Goal: Task Accomplishment & Management: Complete application form

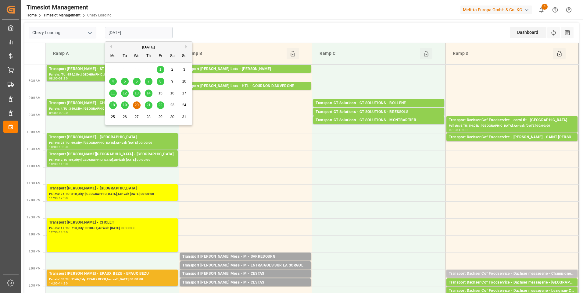
click at [156, 34] on input "[DATE]" at bounding box center [139, 33] width 68 height 12
click at [147, 104] on span "21" at bounding box center [148, 105] width 4 height 4
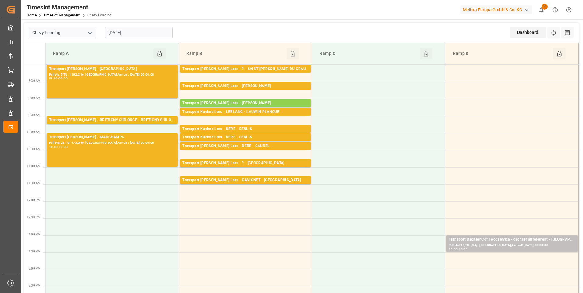
click at [161, 32] on input "[DATE]" at bounding box center [139, 33] width 68 height 12
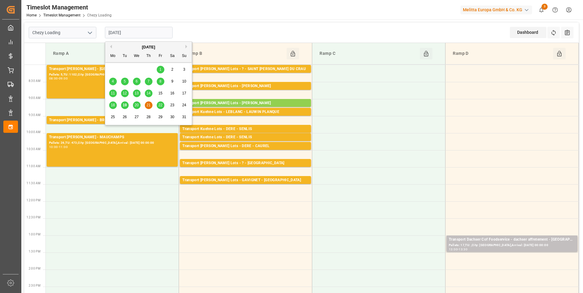
click at [161, 106] on span "22" at bounding box center [160, 105] width 4 height 4
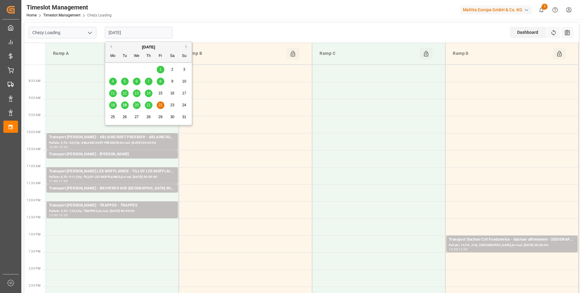
click at [145, 31] on input "[DATE]" at bounding box center [139, 33] width 68 height 12
click at [147, 103] on span "21" at bounding box center [148, 105] width 4 height 4
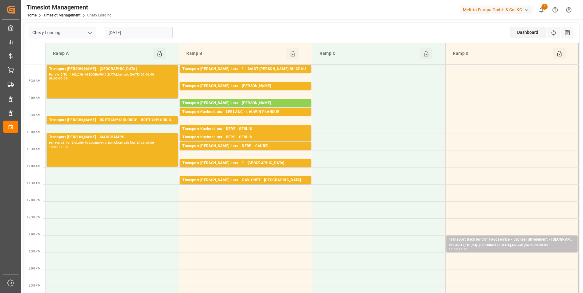
click at [142, 35] on input "[DATE]" at bounding box center [139, 33] width 68 height 12
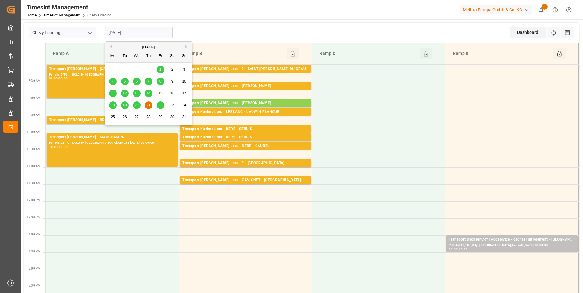
click at [137, 105] on span "20" at bounding box center [136, 105] width 4 height 4
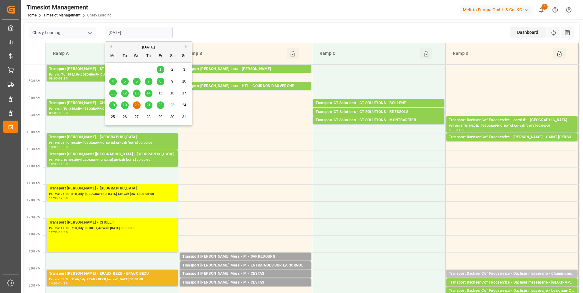
click at [127, 36] on input "[DATE]" at bounding box center [139, 33] width 68 height 12
click at [123, 106] on span "19" at bounding box center [125, 105] width 4 height 4
type input "[DATE]"
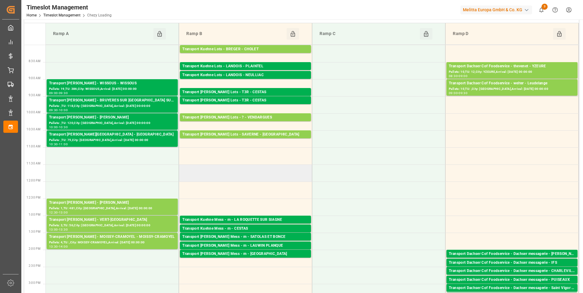
scroll to position [91, 0]
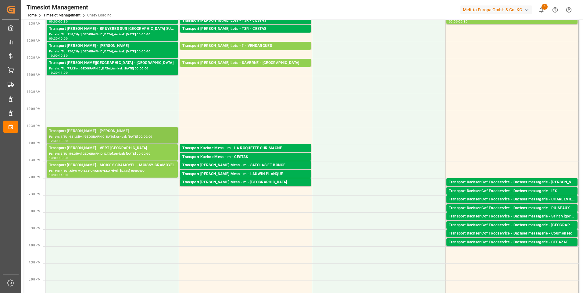
click at [120, 132] on div "Transport [PERSON_NAME] - [PERSON_NAME]" at bounding box center [112, 131] width 126 height 6
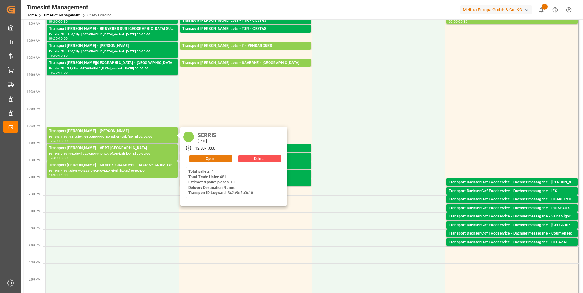
click at [197, 158] on button "Open" at bounding box center [210, 158] width 43 height 7
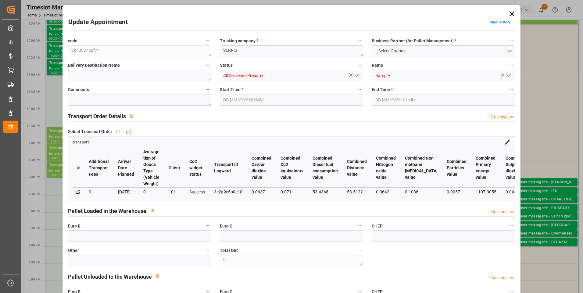
type input "10"
type input "229.17"
type input "0"
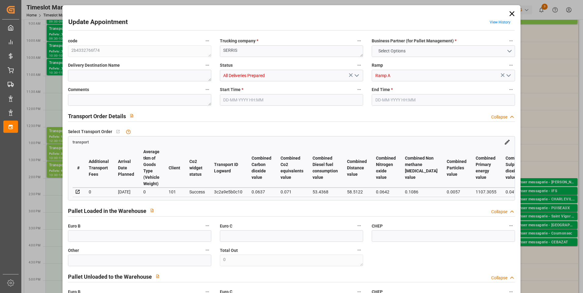
type input "219.8886"
type input "-9.2814"
type input "20"
type input "1645.646"
type input "2891.872"
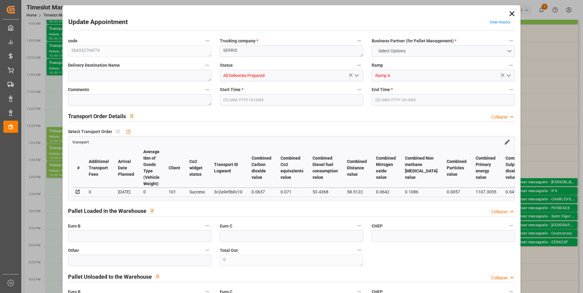
type input "7971.404"
type input "77"
type input "1"
type input "481"
type input "30"
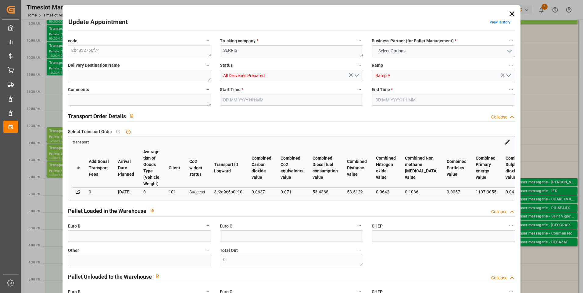
type input "101"
type input "2152.064"
type input "0"
type input "4710.8598"
type input "0"
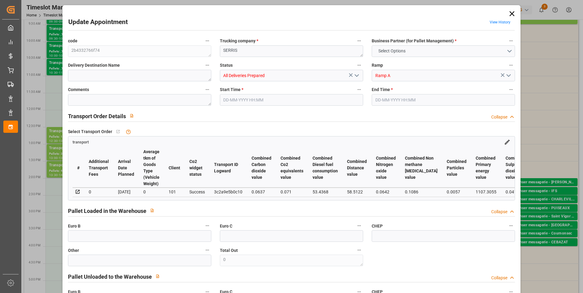
type input "0"
type input "21"
type input "35"
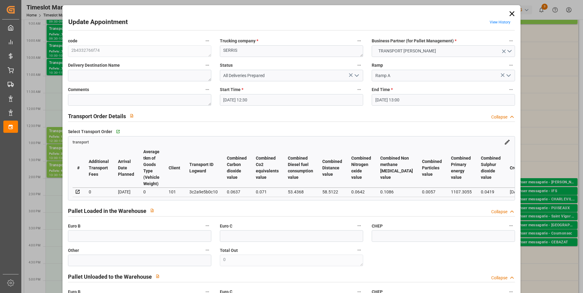
type input "[DATE] 12:30"
type input "[DATE] 13:00"
type input "[DATE] 14:59"
type input "[DATE] 12:08"
type input "[DATE]"
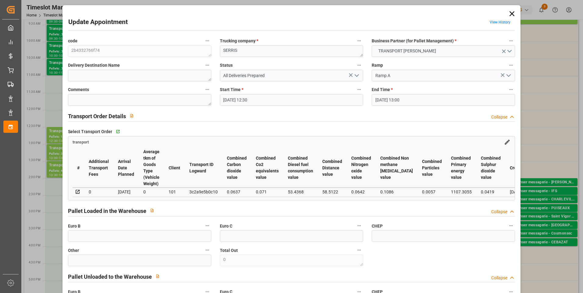
type input "[DATE]"
click at [350, 73] on icon at bounding box center [351, 75] width 6 height 6
click at [355, 75] on icon "open menu" at bounding box center [356, 75] width 7 height 7
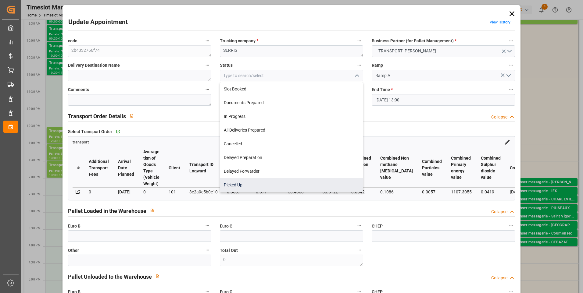
click at [237, 186] on div "Picked Up" at bounding box center [291, 185] width 143 height 14
type input "Picked Up"
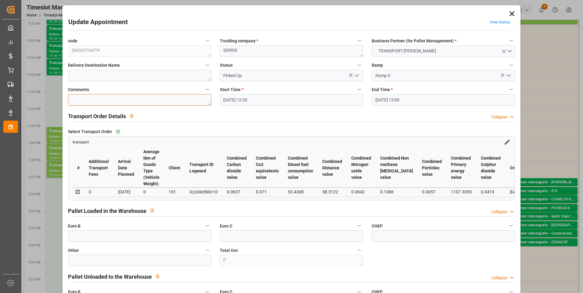
click at [79, 102] on textarea at bounding box center [139, 100] width 143 height 12
type textarea "AP 8"
click at [83, 238] on input "text" at bounding box center [139, 237] width 143 height 12
type input "8"
click at [85, 238] on input "8" at bounding box center [139, 237] width 143 height 12
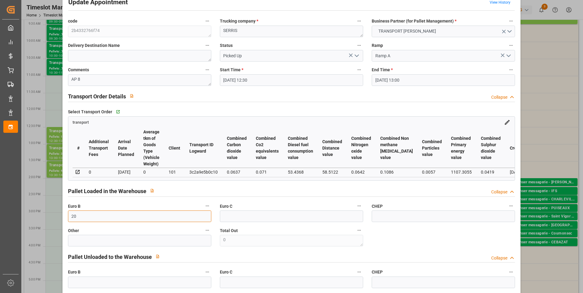
scroll to position [213, 0]
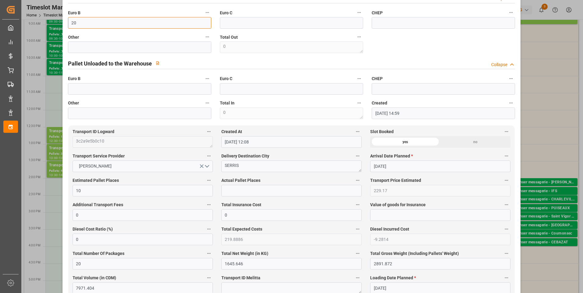
type input "20"
click at [238, 194] on input "text" at bounding box center [291, 191] width 140 height 12
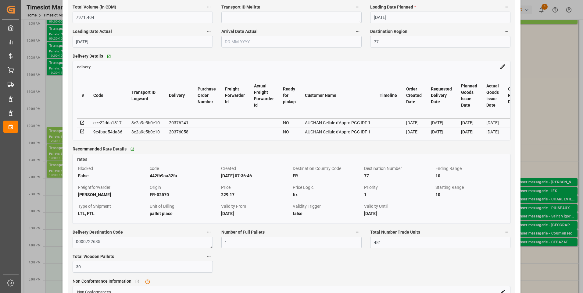
scroll to position [488, 0]
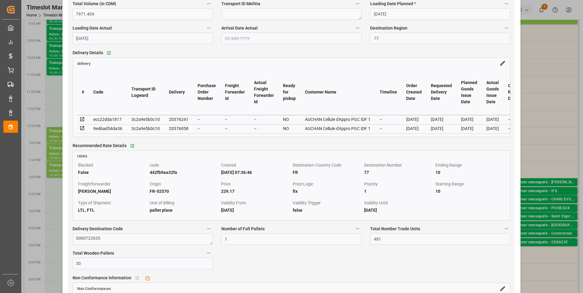
type input "8"
click at [82, 129] on icon at bounding box center [82, 128] width 5 height 5
click at [82, 121] on icon at bounding box center [82, 119] width 5 height 5
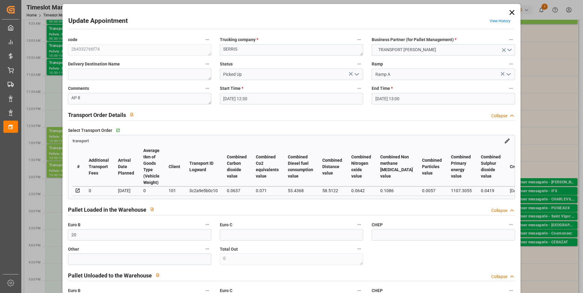
scroll to position [0, 0]
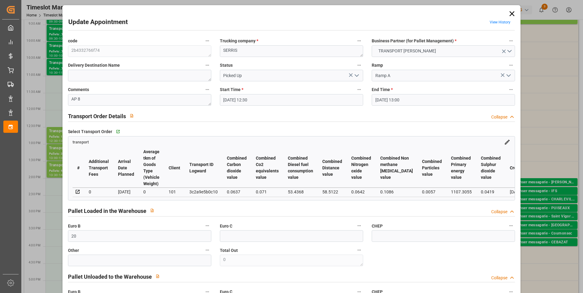
click at [355, 77] on icon "open menu" at bounding box center [356, 75] width 7 height 7
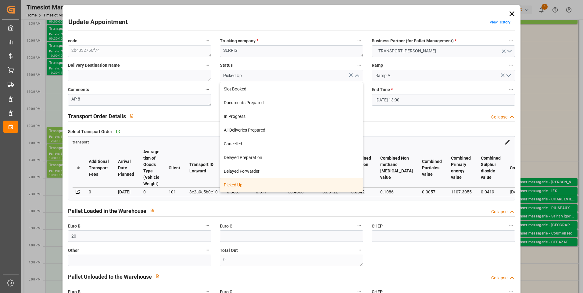
click at [240, 184] on div "Picked Up" at bounding box center [291, 185] width 143 height 14
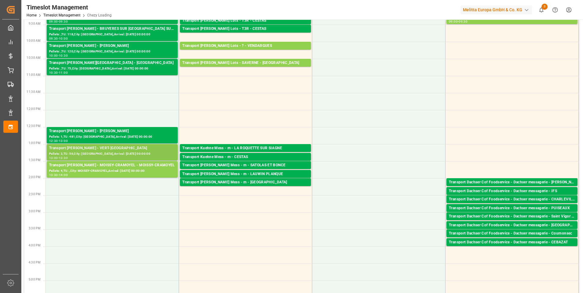
click at [138, 146] on div "Transport [PERSON_NAME] - VERT-[GEOGRAPHIC_DATA]" at bounding box center [112, 148] width 126 height 6
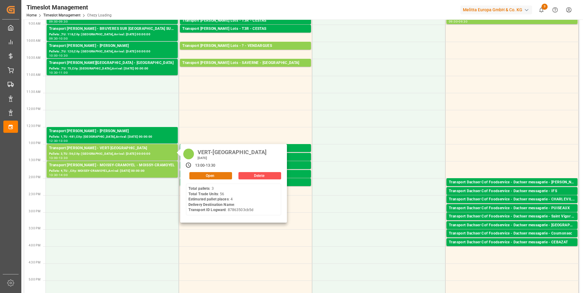
click at [206, 176] on button "Open" at bounding box center [210, 175] width 43 height 7
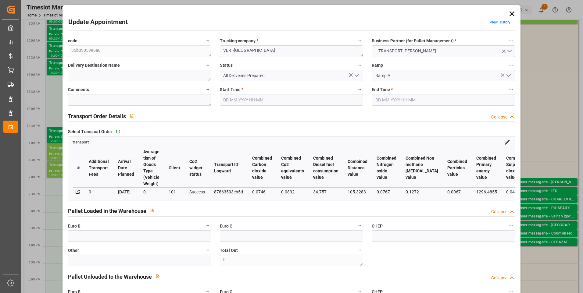
type input "4"
type input "146.08"
type input "0"
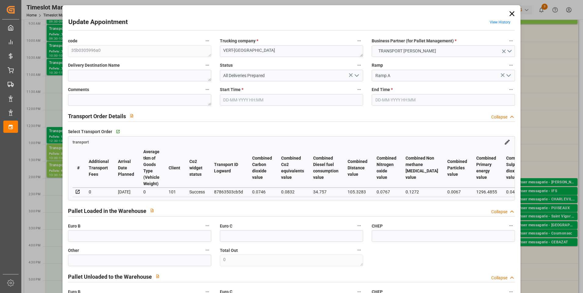
type input "140.1638"
type input "-5.9162"
type input "4"
type input "1224.432"
type input "1594"
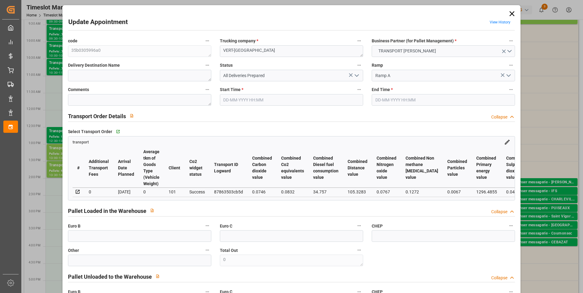
type input "3907.2"
type input "77"
type input "3"
type input "56"
type input "4"
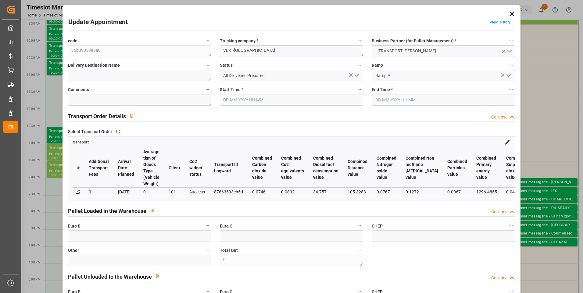
type input "101"
type input "1421.136"
type input "0"
type input "4710.8598"
type input "0"
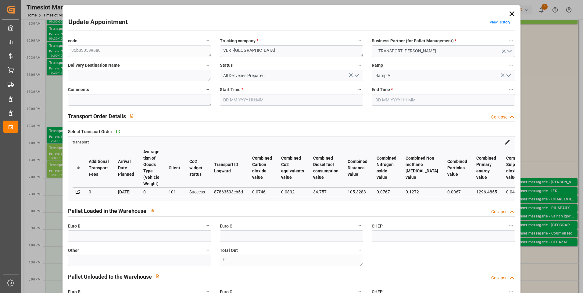
type input "0"
type input "21"
type input "35"
type input "[DATE] 13:00"
type input "[DATE] 13:30"
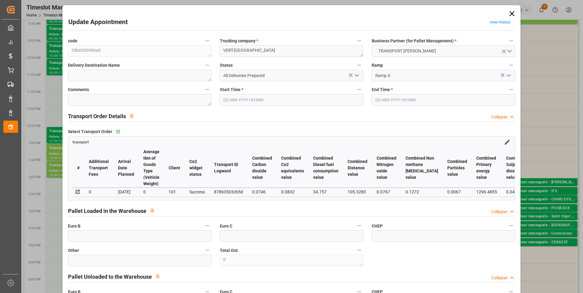
type input "[DATE] 12:07"
type input "[DATE] 11:45"
type input "[DATE]"
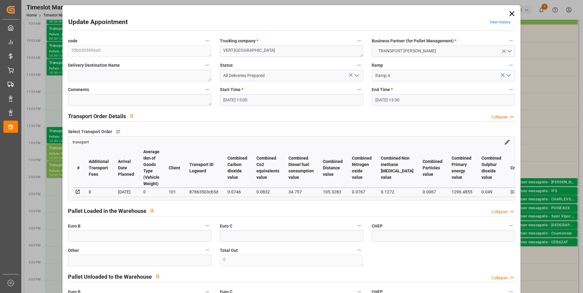
click at [355, 74] on icon "open menu" at bounding box center [356, 75] width 7 height 7
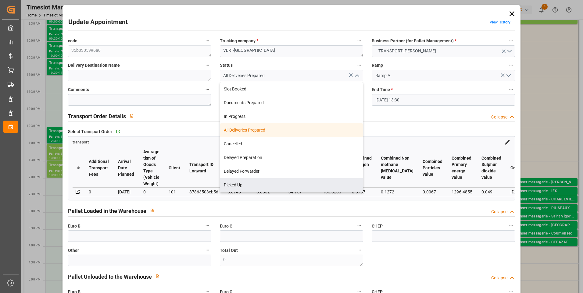
drag, startPoint x: 238, startPoint y: 184, endPoint x: 192, endPoint y: 144, distance: 60.5
click at [237, 184] on div "Picked Up" at bounding box center [291, 185] width 143 height 14
type input "Picked Up"
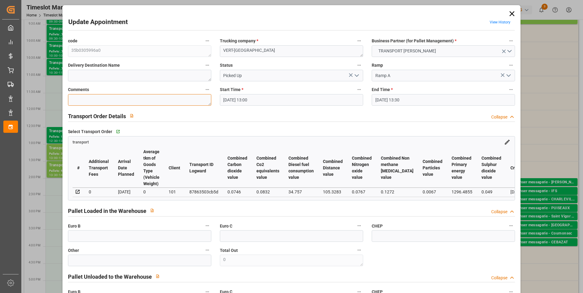
click at [114, 97] on textarea at bounding box center [139, 100] width 143 height 12
type textarea "ap 4"
click at [94, 239] on input "text" at bounding box center [139, 237] width 143 height 12
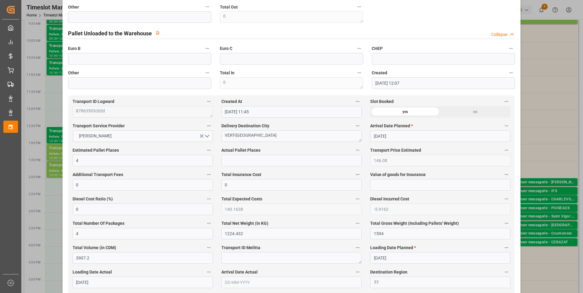
scroll to position [244, 0]
type input "4"
click at [243, 159] on input "text" at bounding box center [291, 161] width 140 height 12
type input "4"
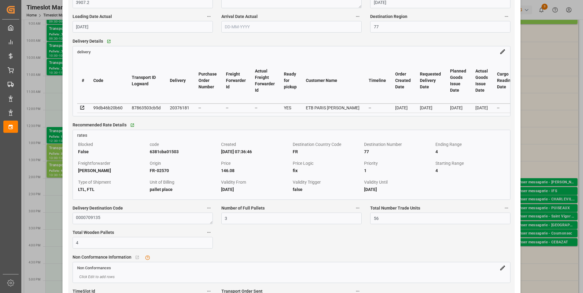
scroll to position [549, 0]
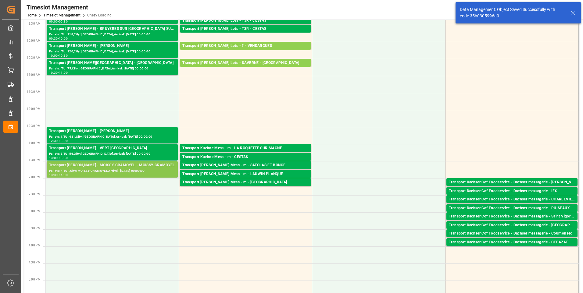
click at [144, 169] on div "Pallets: 4,TU: ,City: MOISSY-CRAMOYEL,Arrival: [DATE] 00:00:00" at bounding box center [112, 171] width 126 height 5
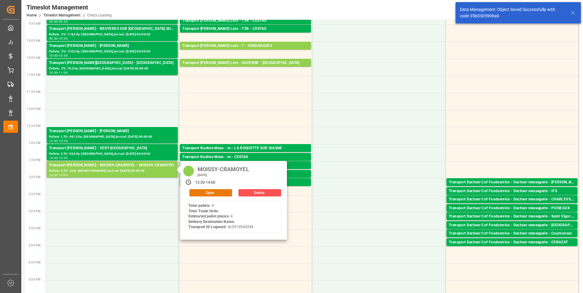
click at [198, 193] on button "Open" at bounding box center [210, 192] width 43 height 7
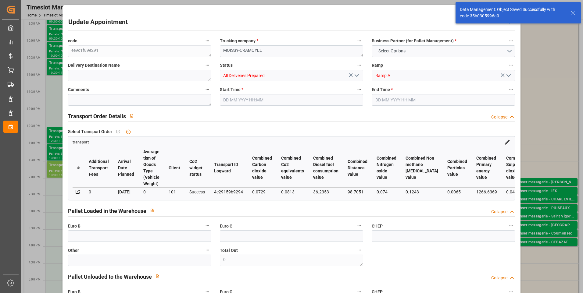
type input "4"
type input "146.08"
type input "0"
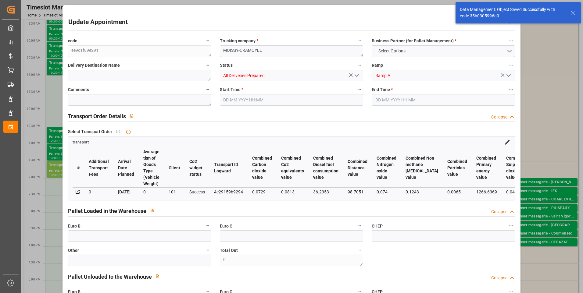
type input "140.1638"
type input "-5.9162"
type input "4"
type input "1294.192"
type input "1666"
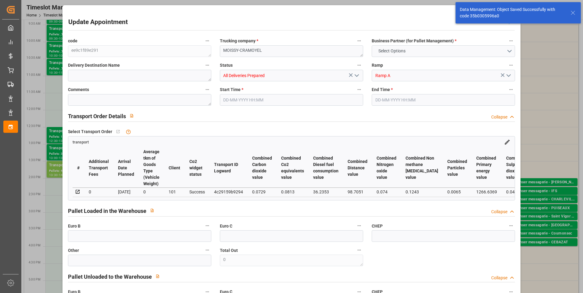
type input "4729.984"
type input "77"
type input "4"
type input "0"
type input "4"
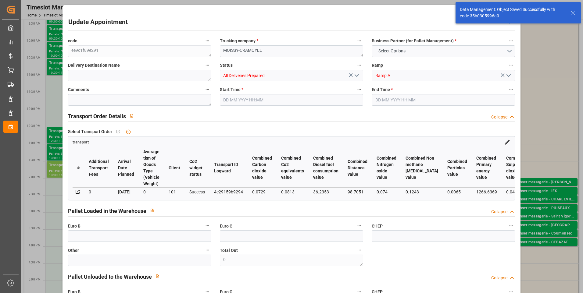
type input "101"
type input "1485.776"
type input "0"
type input "4710.8598"
type input "0"
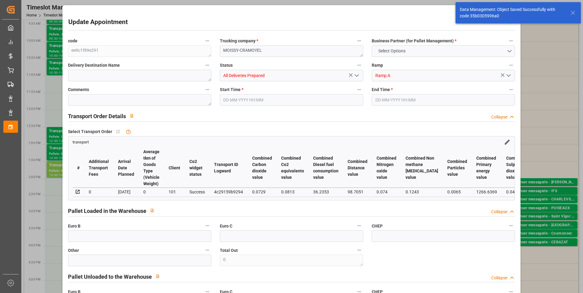
type input "0"
type input "21"
type input "35"
type input "[DATE] 13:30"
type input "[DATE] 14:00"
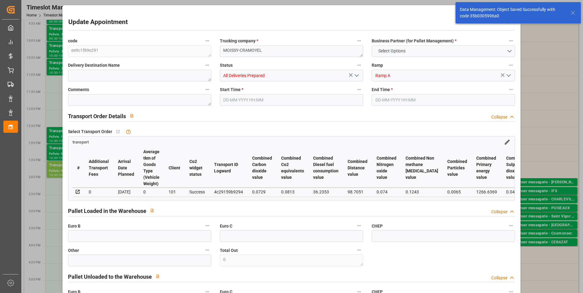
type input "[DATE] 12:07"
type input "[DATE] 11:46"
type input "[DATE]"
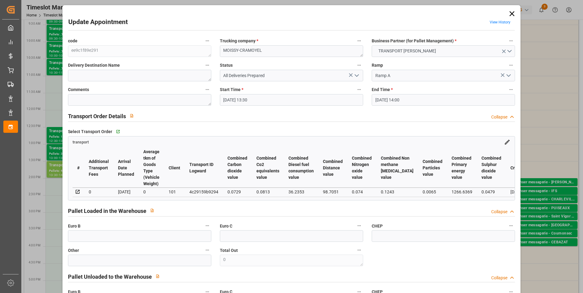
click at [356, 73] on icon "open menu" at bounding box center [356, 75] width 7 height 7
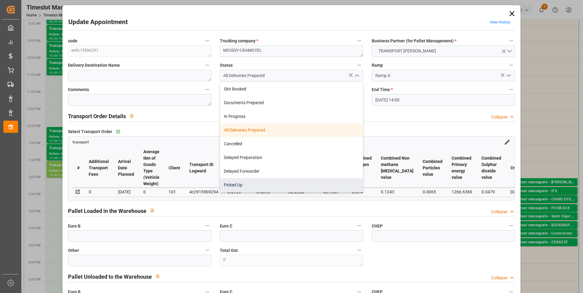
click at [244, 183] on div "Picked Up" at bounding box center [291, 185] width 143 height 14
type input "Picked Up"
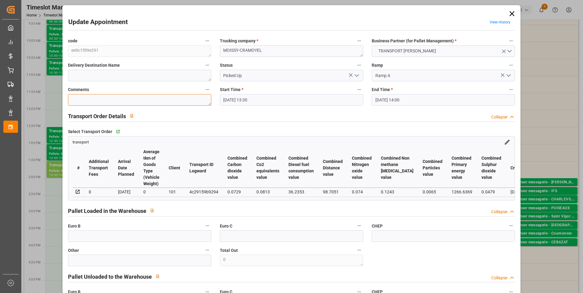
click at [103, 101] on textarea at bounding box center [139, 100] width 143 height 12
type textarea "ap 4"
click at [111, 239] on input "text" at bounding box center [139, 237] width 143 height 12
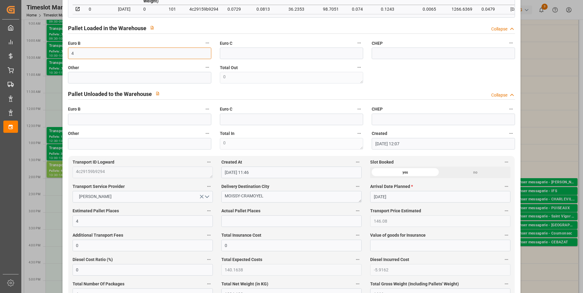
scroll to position [244, 0]
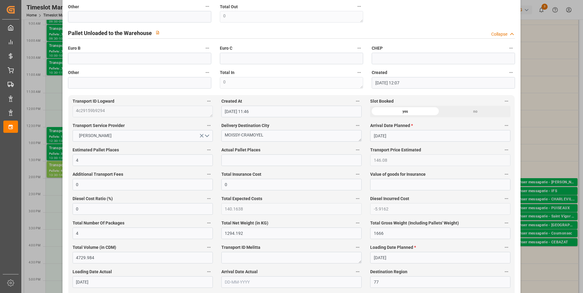
type input "4"
click at [235, 160] on input "text" at bounding box center [291, 161] width 140 height 12
type input "4"
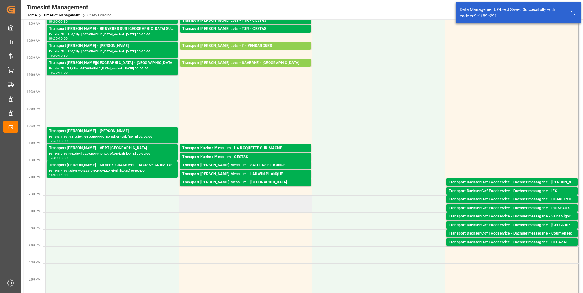
scroll to position [0, 0]
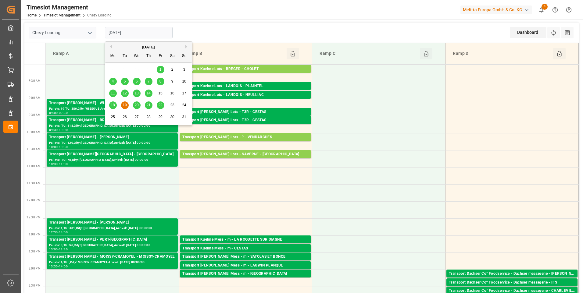
click at [138, 32] on input "[DATE]" at bounding box center [139, 33] width 68 height 12
click at [138, 104] on span "20" at bounding box center [136, 105] width 4 height 4
type input "[DATE]"
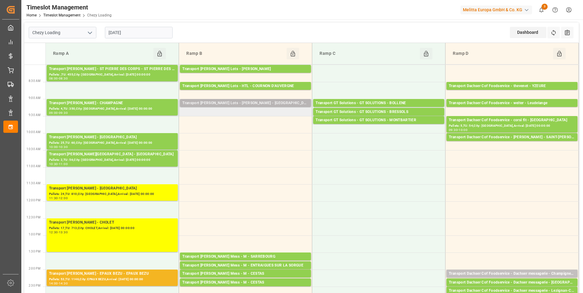
click at [229, 103] on div "Transport [PERSON_NAME] Lots - [PERSON_NAME] - [GEOGRAPHIC_DATA][PERSON_NAME]" at bounding box center [245, 103] width 126 height 6
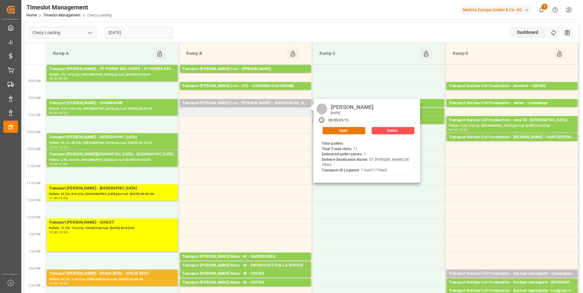
click at [336, 129] on button "Open" at bounding box center [344, 130] width 43 height 7
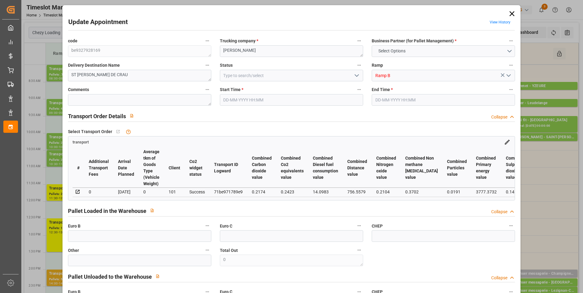
type input "1"
type input "266.83"
type input "0"
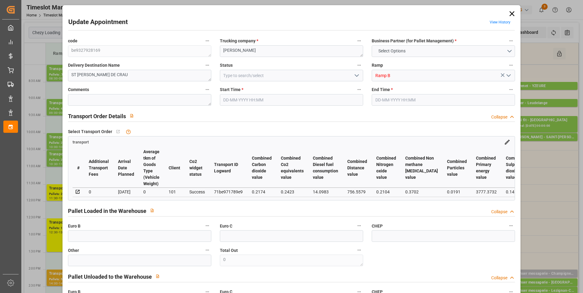
type input "266.83"
type input "0"
type input "468.705"
type input "578.462"
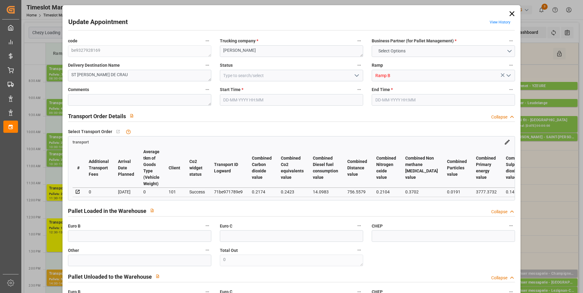
type input "1394.586"
type input "13"
type input "0"
type input "71"
type input "1"
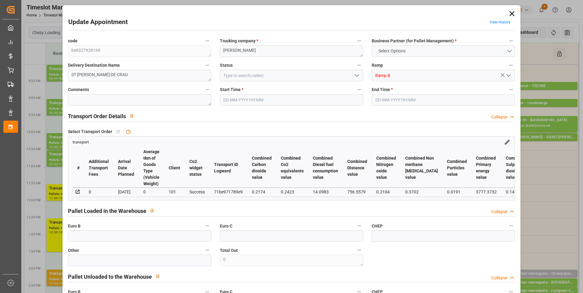
type input "101"
type input "555.462"
type input "0"
type input "4710.8598"
type input "0"
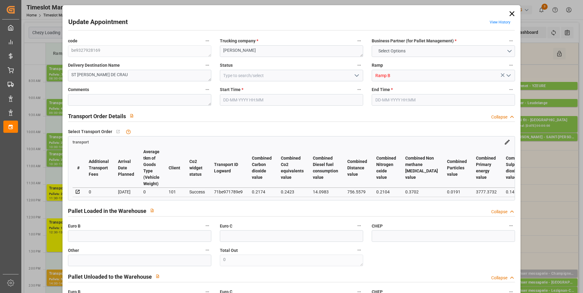
type input "0"
type input "21"
type input "35"
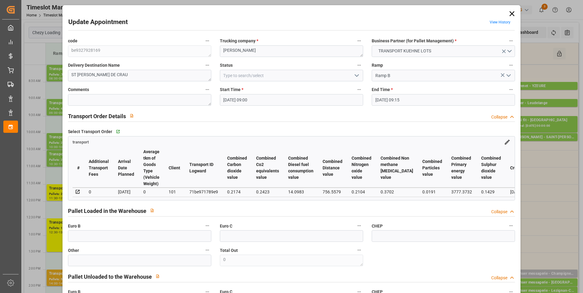
type input "[DATE] 09:00"
type input "[DATE] 09:15"
type input "[DATE] 13:39"
type input "[DATE] 11:27"
type input "[DATE]"
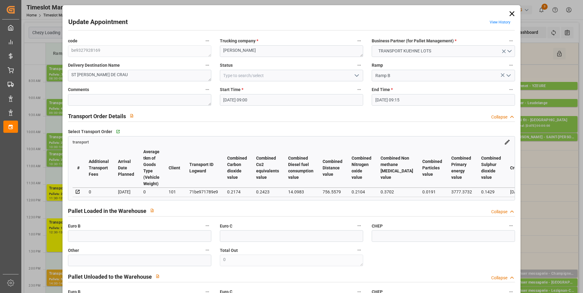
type input "[DATE]"
click at [356, 76] on polyline "open menu" at bounding box center [357, 76] width 4 height 2
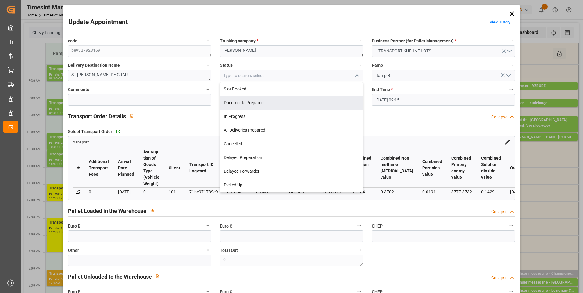
click at [238, 99] on div "Documents Prepared" at bounding box center [291, 103] width 143 height 14
type input "Documents Prepared"
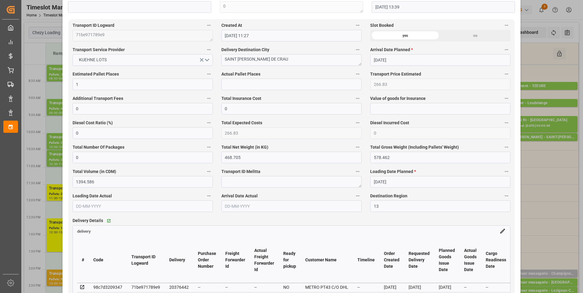
scroll to position [457, 0]
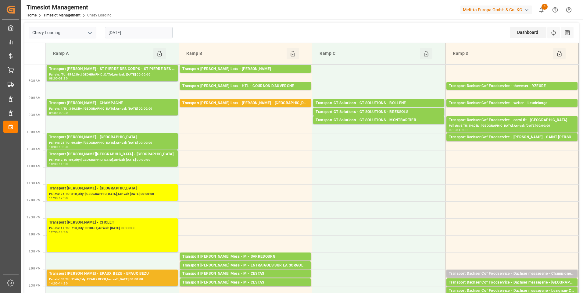
click at [149, 37] on input "[DATE]" at bounding box center [139, 33] width 68 height 12
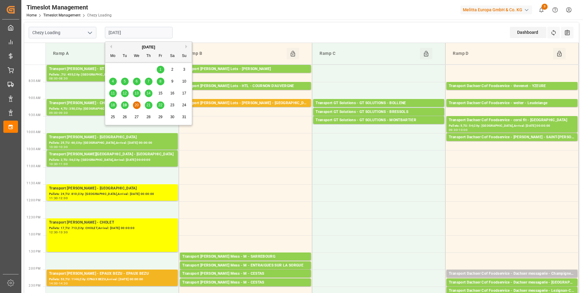
click at [148, 105] on span "21" at bounding box center [148, 105] width 4 height 4
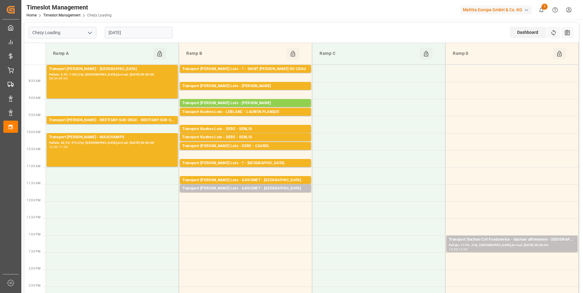
click at [144, 34] on input "[DATE]" at bounding box center [139, 33] width 68 height 12
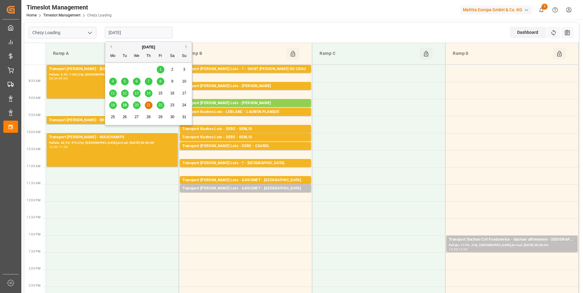
click at [161, 105] on span "22" at bounding box center [160, 105] width 4 height 4
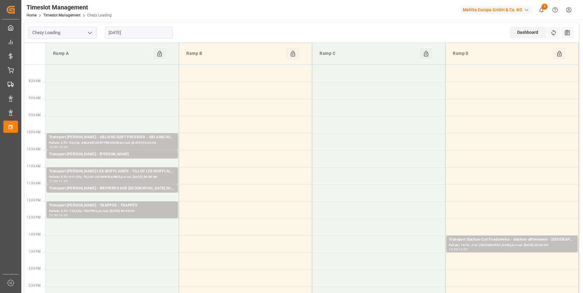
click at [147, 30] on input "[DATE]" at bounding box center [139, 33] width 68 height 12
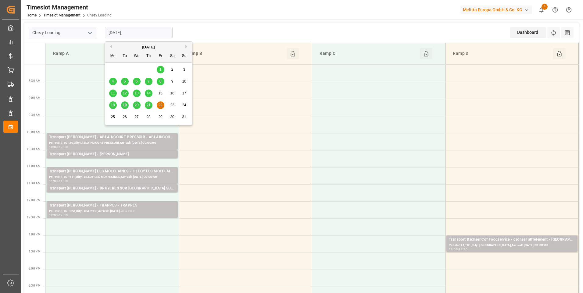
click at [147, 106] on span "21" at bounding box center [148, 105] width 4 height 4
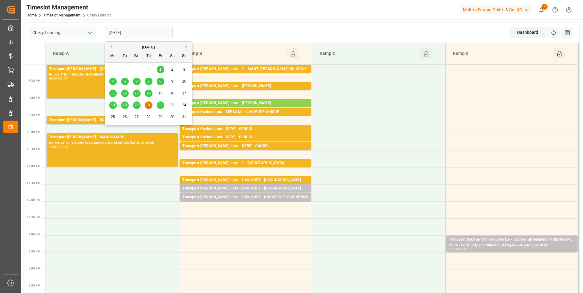
click at [148, 31] on input "[DATE]" at bounding box center [139, 33] width 68 height 12
click at [137, 105] on span "20" at bounding box center [136, 105] width 4 height 4
type input "[DATE]"
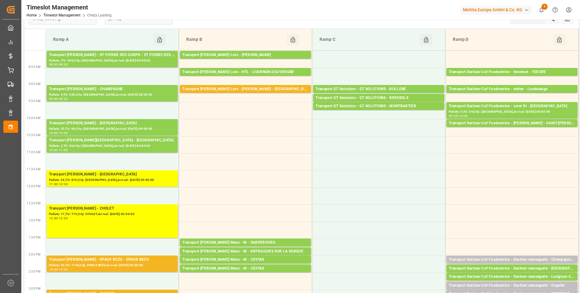
scroll to position [0, 0]
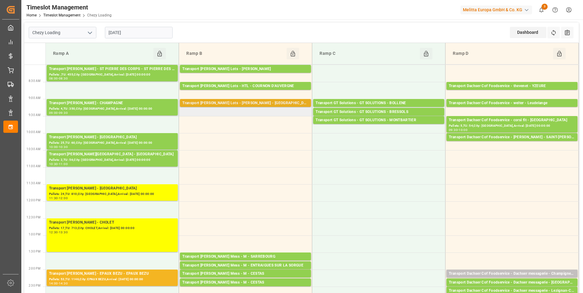
click at [253, 102] on div "Transport [PERSON_NAME] Lots - [PERSON_NAME] - [GEOGRAPHIC_DATA][PERSON_NAME]" at bounding box center [245, 103] width 126 height 6
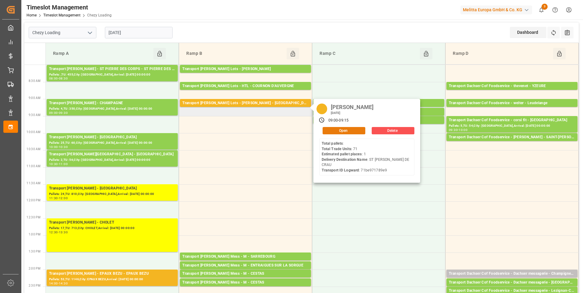
click at [335, 130] on button "Open" at bounding box center [344, 130] width 43 height 7
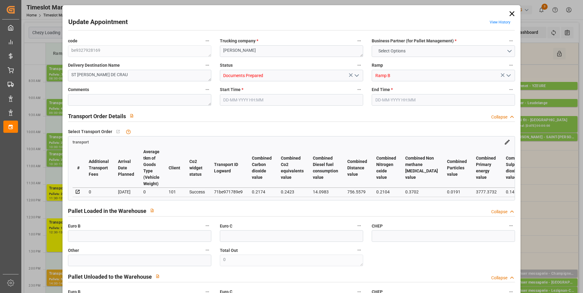
type input "1"
type input "266.83"
type input "0"
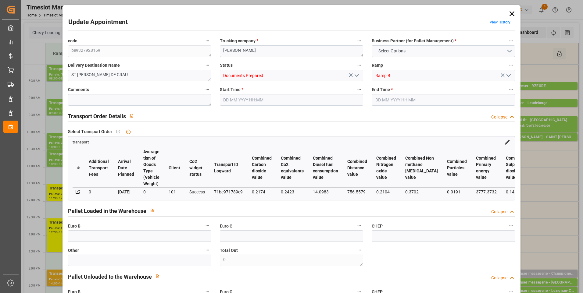
type input "266.83"
type input "0"
type input "468.705"
type input "578.462"
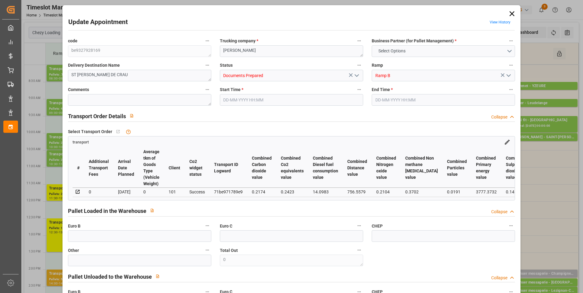
type input "1394.586"
type input "13"
type input "0"
type input "71"
type input "1"
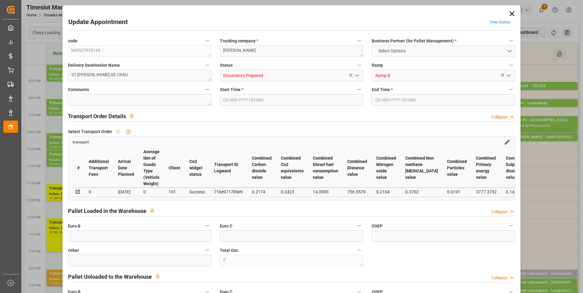
type input "101"
type input "555.462"
type input "0"
type input "4710.8598"
type input "0"
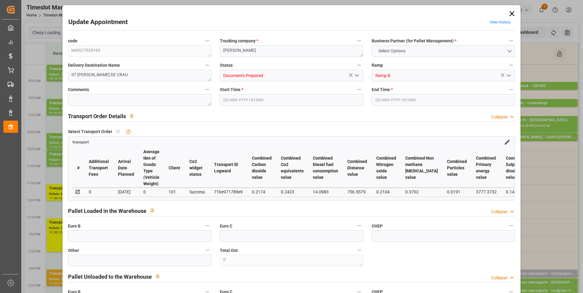
type input "0"
type input "21"
type input "35"
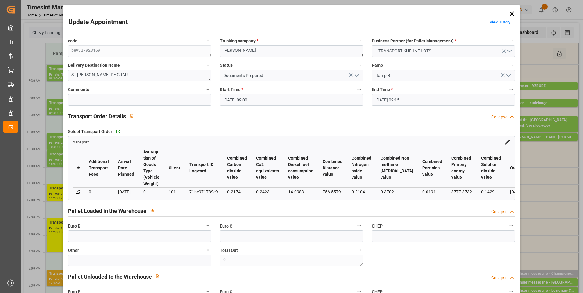
type input "[DATE] 09:00"
type input "[DATE] 09:15"
type input "[DATE] 13:39"
type input "[DATE] 11:27"
type input "[DATE]"
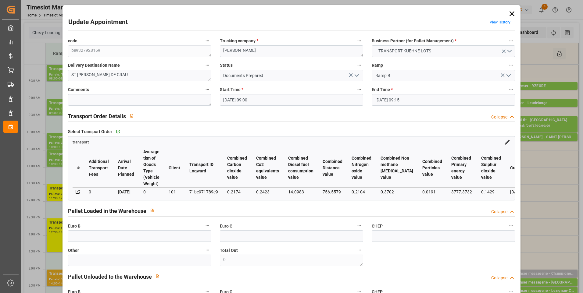
type input "[DATE]"
click at [511, 10] on icon at bounding box center [512, 13] width 9 height 9
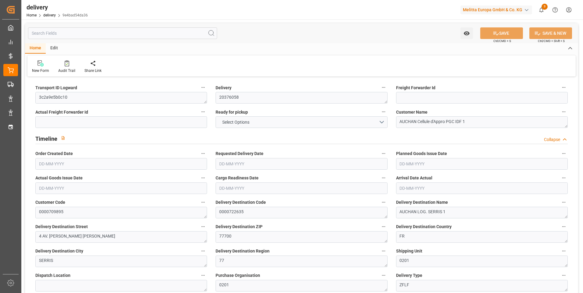
type input "5"
type input "566.064"
type input "1080.96"
type input "4290.6"
type input "161"
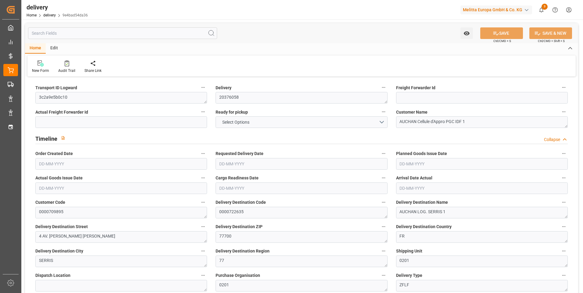
type input "5"
type input "1"
type input "4"
type input "0"
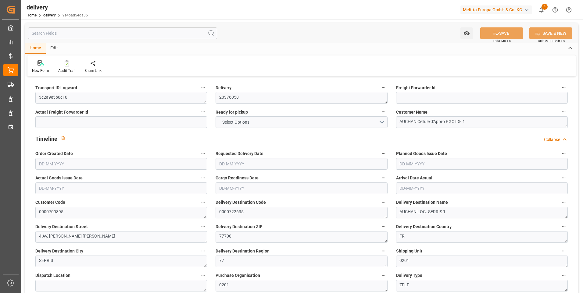
type input "-3.7126"
type input "91.668"
type input "87.9554"
type input "2.45"
type input "57.96"
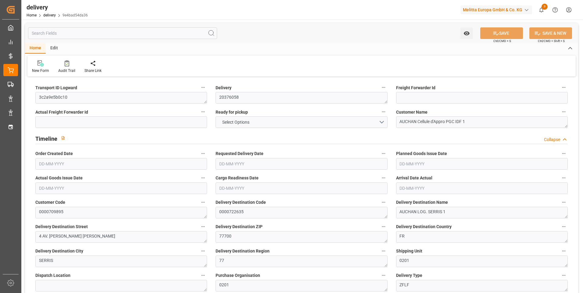
type input "1.5"
type input "1.3"
type input "0"
type input "7.5"
type input "916.152"
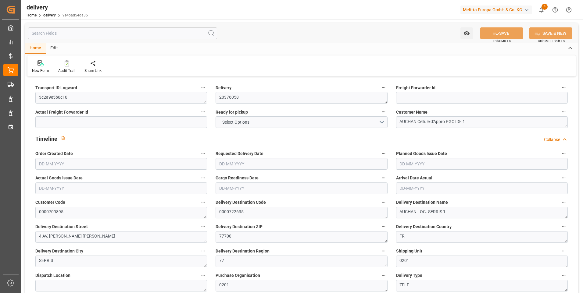
type input "101"
type input "596.006"
type input "0.0382"
type input "0"
type input "[DATE]"
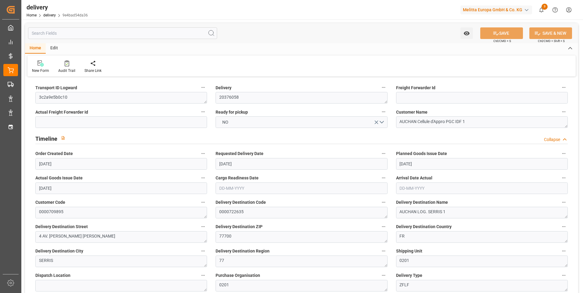
type input "[DATE]"
type input "11-08-2025 11:02"
type input "15"
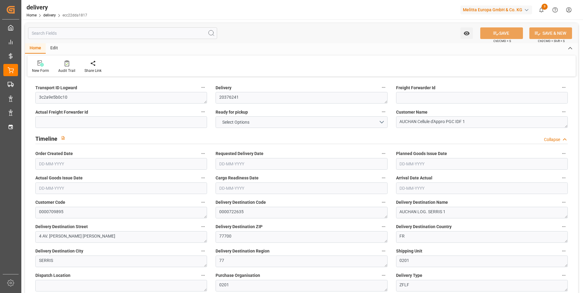
type input "1079.582"
type input "1810.912"
type input "3680.804"
type input "320"
type input "25"
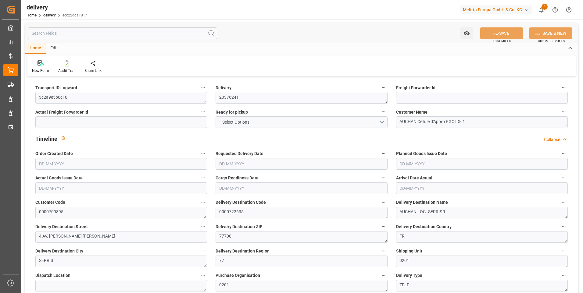
type input "0"
type input "6"
type input "0"
type input "-5.5688"
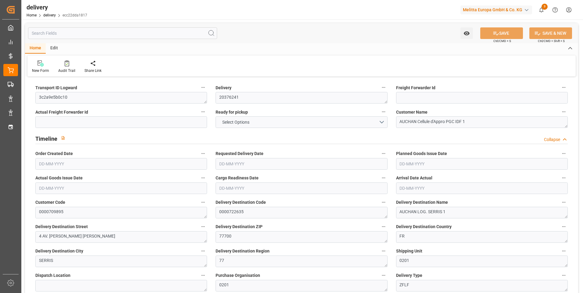
type input "137.502"
type input "131.9332"
type input "0"
type input "115.2"
type input "1.5"
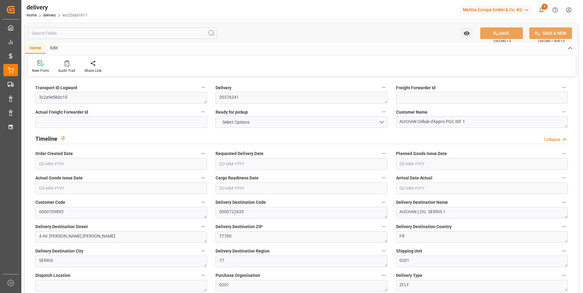
type input "1.3"
type input "0"
type input "37.5"
type input "1235.912"
type input "101"
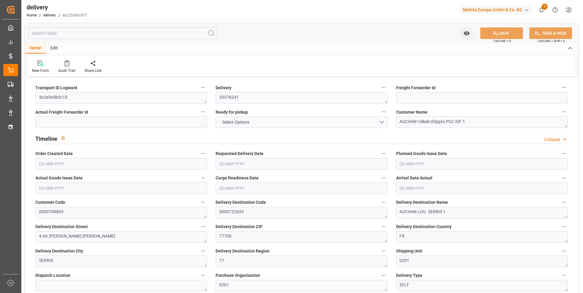
type input "511.2995"
type input "0.0328"
type input "0"
type input "[DATE]"
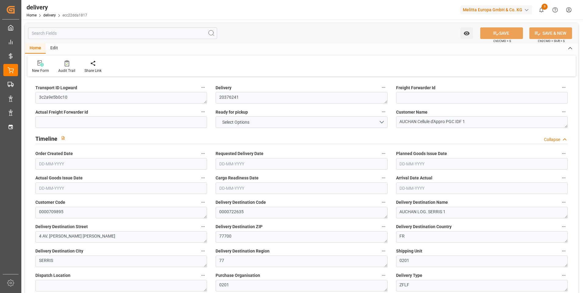
type input "[DATE]"
type input "14-08-2025 11:00"
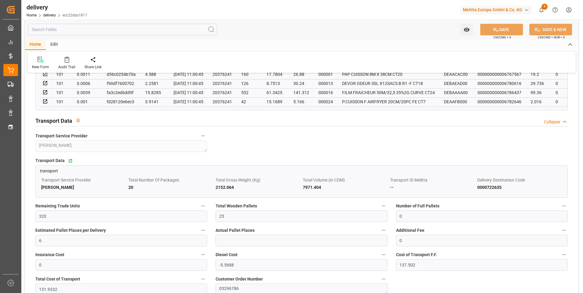
scroll to position [518, 0]
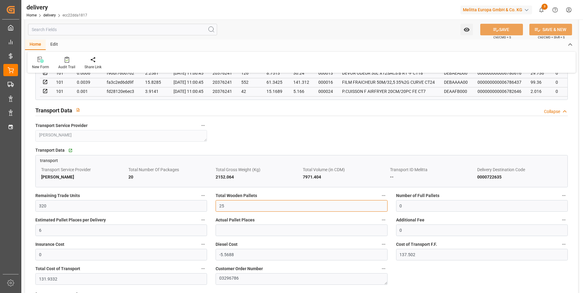
click at [240, 208] on input "25" at bounding box center [302, 206] width 172 height 12
type input "2"
type input "15"
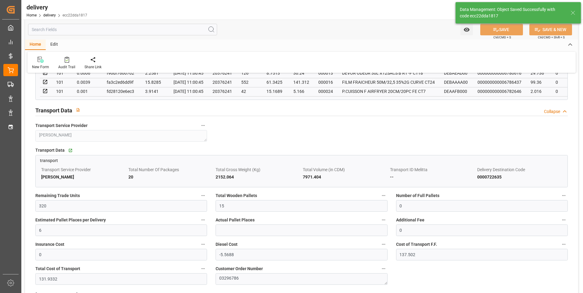
type input "22.5"
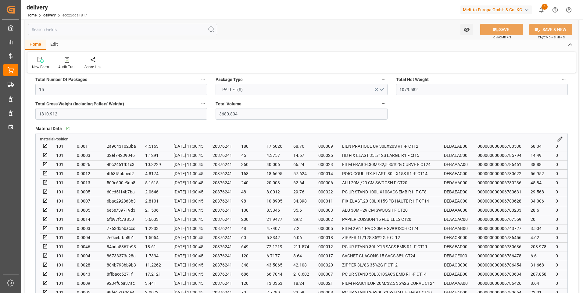
scroll to position [91, 0]
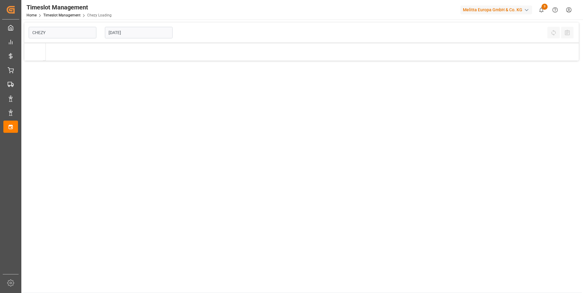
type input "Chezy Loading"
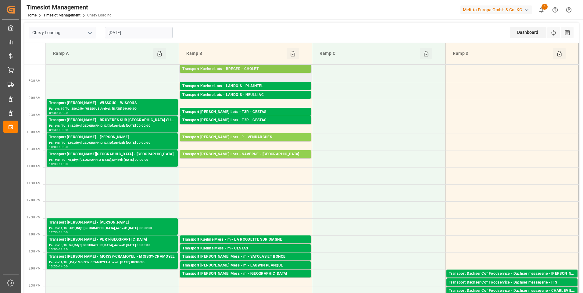
click at [232, 69] on div "Transport Kuehne Lots - BREGER - CHOLET" at bounding box center [245, 69] width 126 height 6
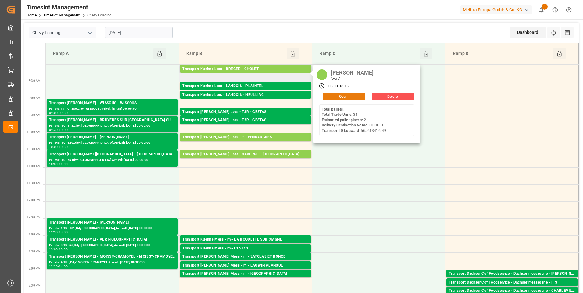
click at [343, 98] on button "Open" at bounding box center [344, 96] width 43 height 7
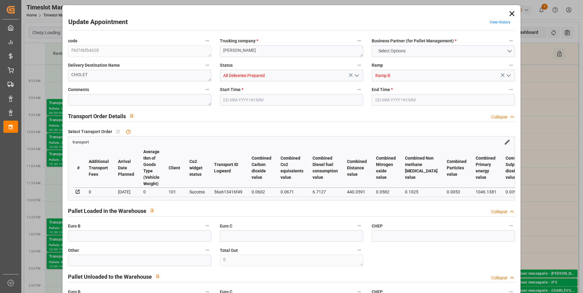
type input "2"
type input "0"
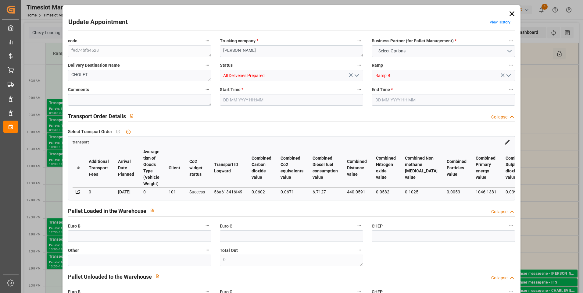
type input "2"
type input "222.498"
type input "307.684"
type input "652.338"
type input "49"
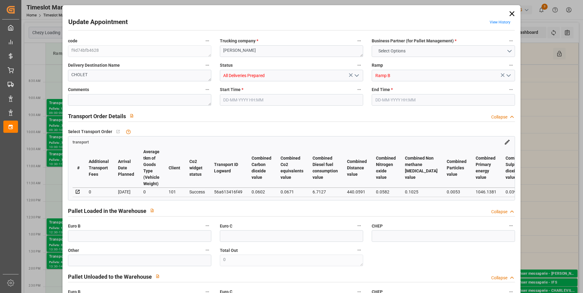
type input "0"
type input "34"
type input "2"
type input "101"
type input "261.684"
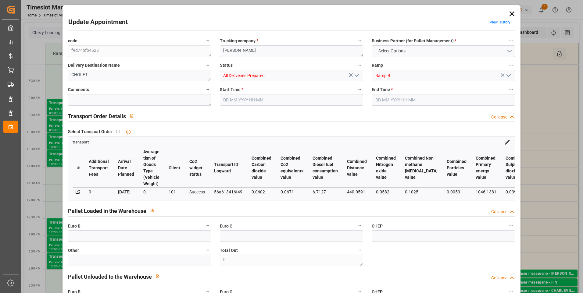
type input "0"
type input "4710.8598"
type input "0"
type input "21"
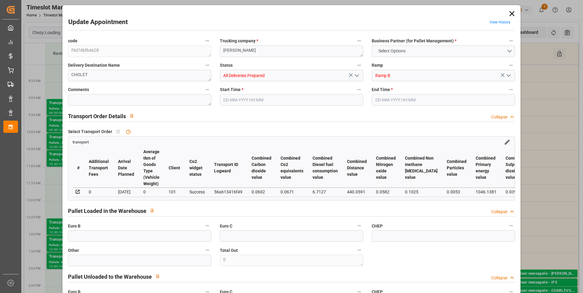
type input "35"
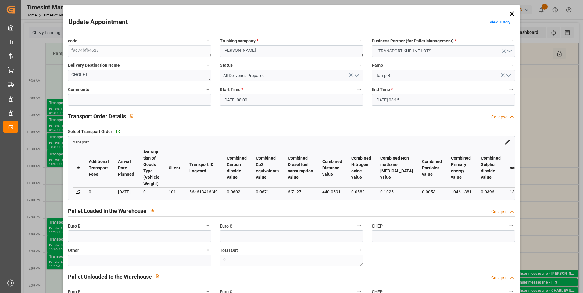
type input "19-08-2025 08:00"
type input "19-08-2025 08:15"
type input "14-08-2025 13:06"
type input "14-08-2025 12:22"
type input "[DATE]"
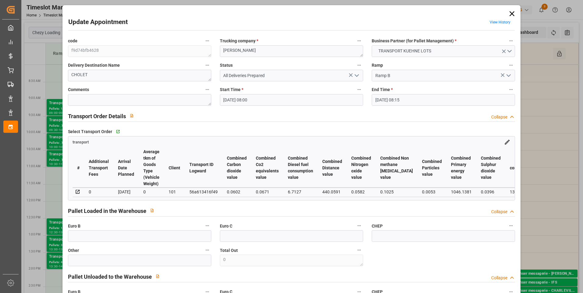
type input "[DATE]"
click at [511, 13] on icon at bounding box center [512, 13] width 5 height 5
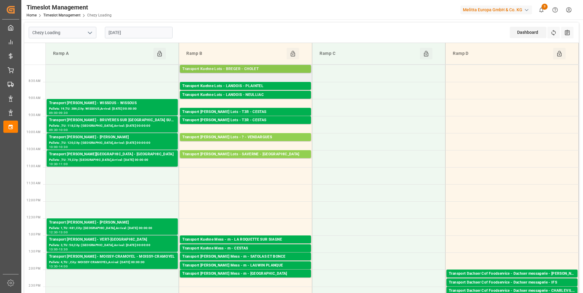
click at [248, 69] on div "Transport Kuehne Lots - BREGER - CHOLET" at bounding box center [245, 69] width 126 height 6
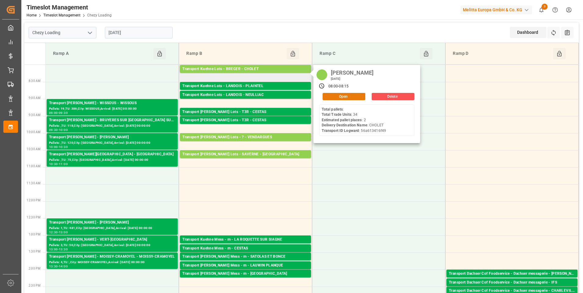
click at [327, 97] on button "Open" at bounding box center [344, 96] width 43 height 7
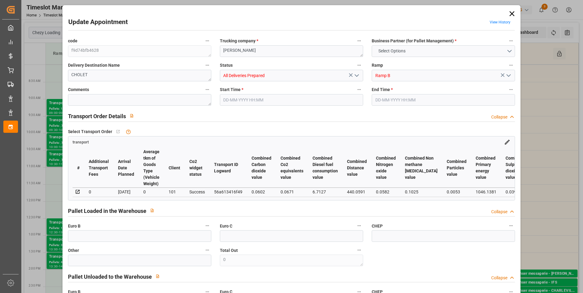
type input "2"
type input "0"
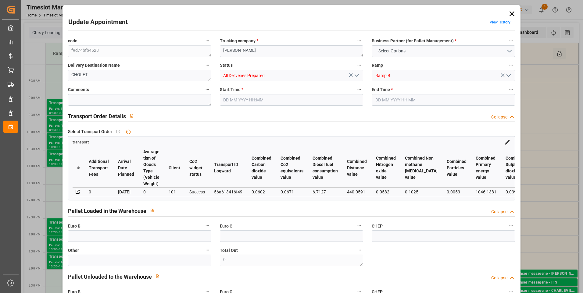
type input "2"
type input "222.498"
type input "307.684"
type input "652.338"
type input "49"
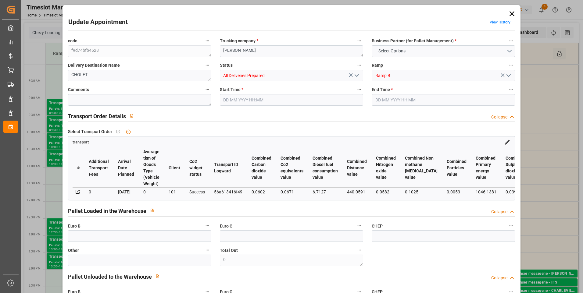
type input "0"
type input "34"
type input "2"
type input "101"
type input "261.684"
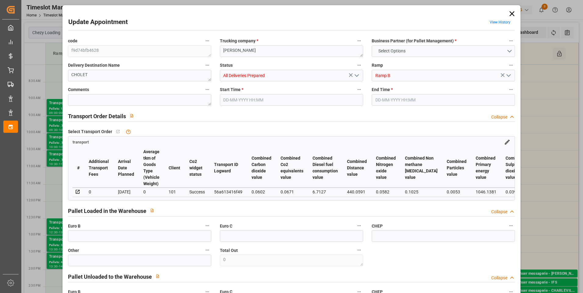
type input "0"
type input "4710.8598"
type input "0"
type input "21"
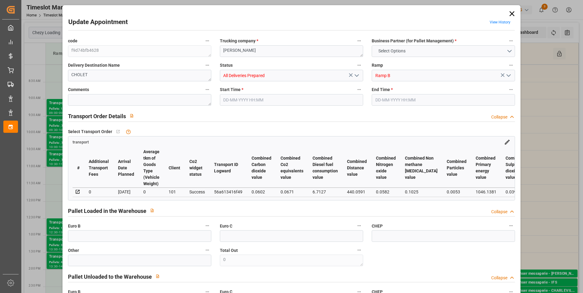
type input "35"
type input "19-08-2025 08:00"
type input "19-08-2025 08:15"
type input "14-08-2025 13:06"
type input "14-08-2025 12:22"
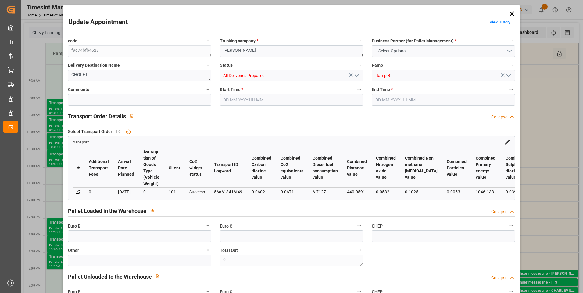
type input "[DATE]"
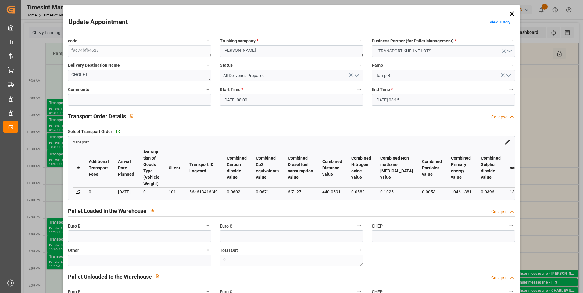
click at [358, 74] on icon "open menu" at bounding box center [356, 75] width 7 height 7
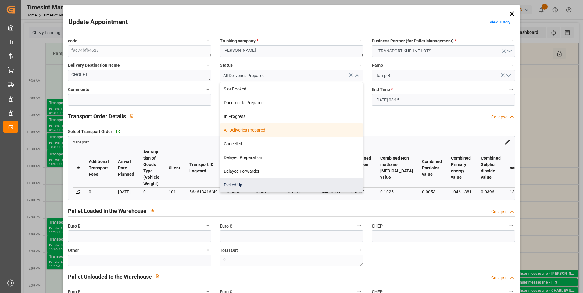
click at [243, 184] on div "Picked Up" at bounding box center [291, 185] width 143 height 14
type input "Picked Up"
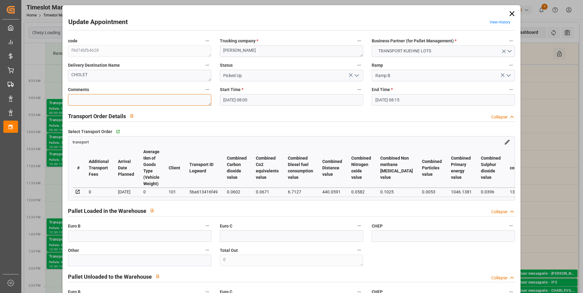
click at [86, 102] on textarea at bounding box center [139, 100] width 143 height 12
type textarea "fm 2"
click at [86, 237] on input "text" at bounding box center [139, 237] width 143 height 12
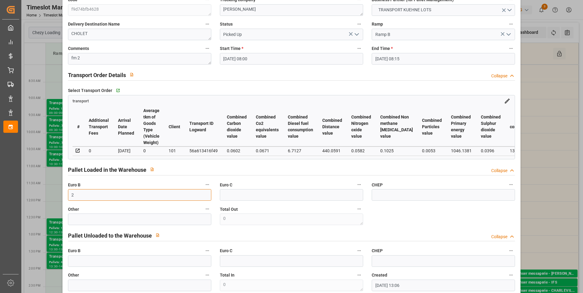
scroll to position [122, 0]
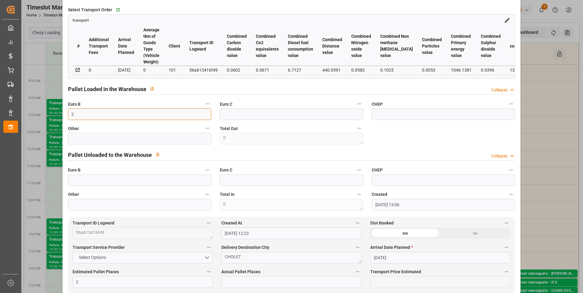
type input "2"
click at [244, 282] on input "text" at bounding box center [291, 283] width 140 height 12
type input "2"
click at [435, 141] on div "code f9d74bfb4628 Trucking company * BREGER Business Partner (for Pallet Manage…" at bounding box center [292, 63] width 456 height 300
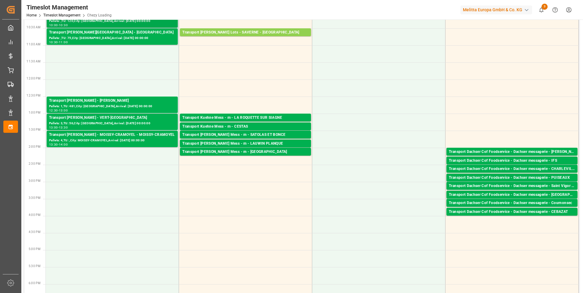
scroll to position [0, 0]
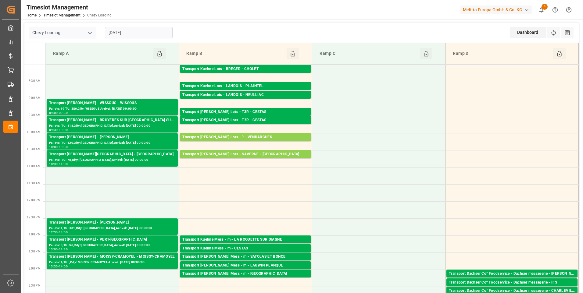
click at [145, 34] on input "[DATE]" at bounding box center [139, 33] width 68 height 12
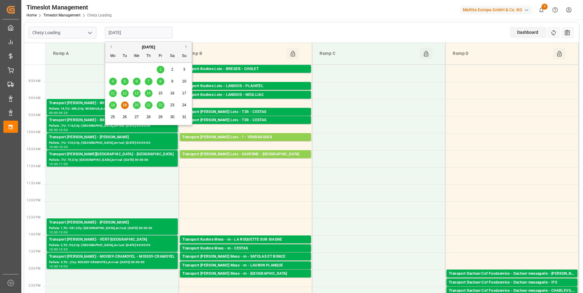
click at [137, 105] on span "20" at bounding box center [136, 105] width 4 height 4
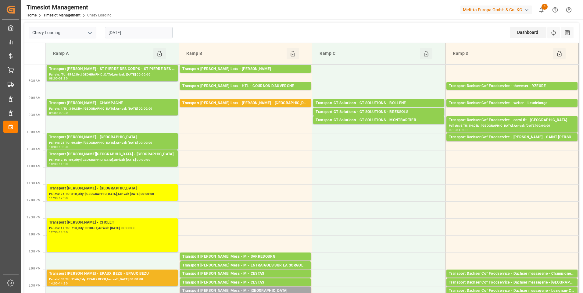
click at [131, 35] on input "[DATE]" at bounding box center [139, 33] width 68 height 12
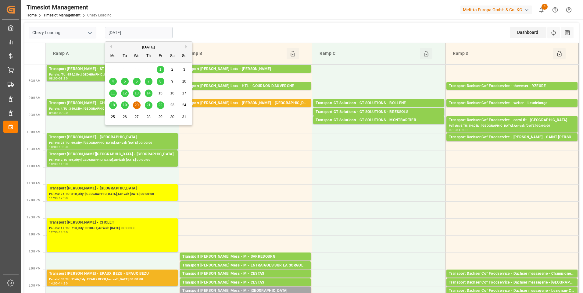
click at [148, 104] on span "21" at bounding box center [148, 105] width 4 height 4
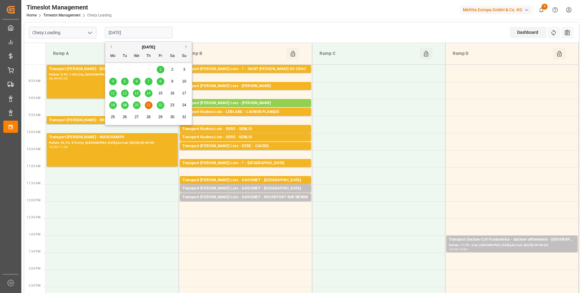
click at [146, 33] on input "[DATE]" at bounding box center [139, 33] width 68 height 12
click at [138, 104] on span "20" at bounding box center [136, 105] width 4 height 4
type input "[DATE]"
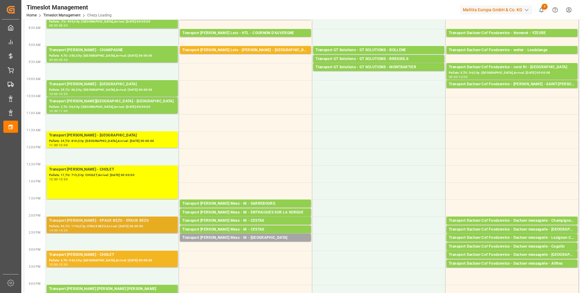
scroll to position [61, 0]
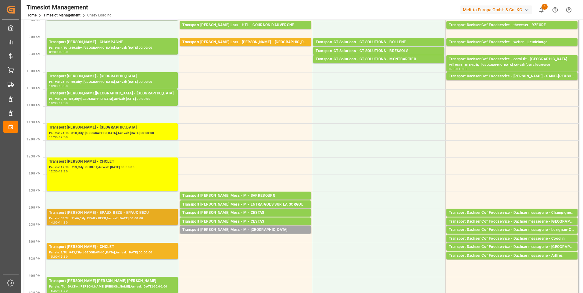
click at [109, 215] on div "Transport [PERSON_NAME] - EPAUX BEZU - EPAUX BEZU" at bounding box center [112, 213] width 126 height 6
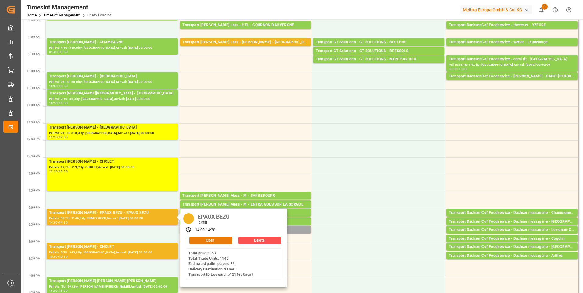
click at [216, 241] on button "Open" at bounding box center [210, 240] width 43 height 7
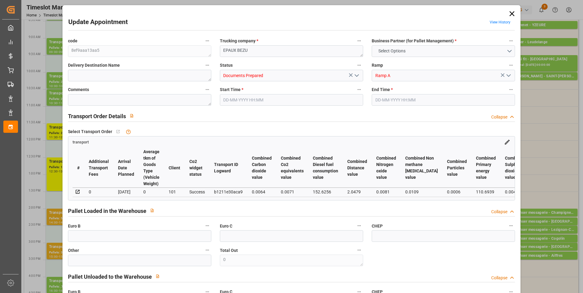
type input "33"
type input "298.7"
type input "0"
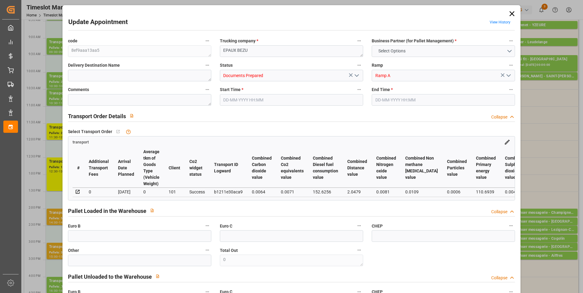
type input "286.6026"
type input "-12.0974"
type input "0"
type input "5282.428"
type input "8785.552"
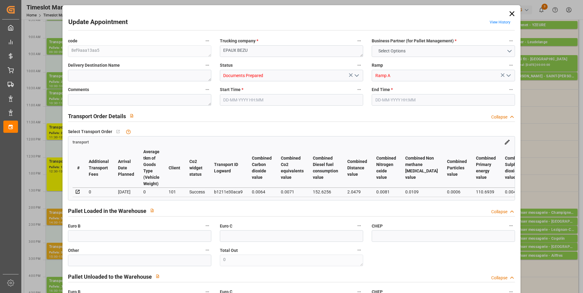
type input "40870.84"
type input "2"
type input "53"
type input "1146"
type input "66"
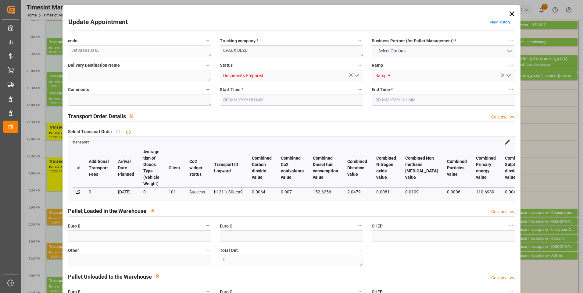
type input "101"
type input "6895.824"
type input "0"
type input "4710.8598"
type input "0"
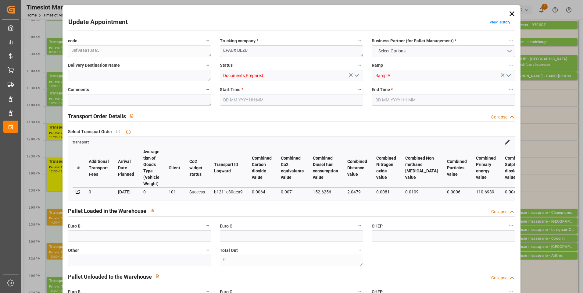
type input "0"
type input "21"
type input "35"
type input "20-08-2025 14:00"
type input "20-08-2025 14:30"
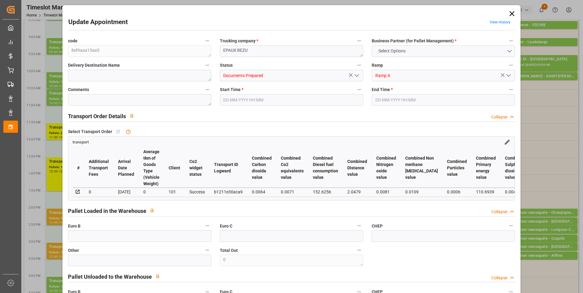
type input "14-08-2025 14:35"
type input "14-08-2025 12:12"
type input "[DATE]"
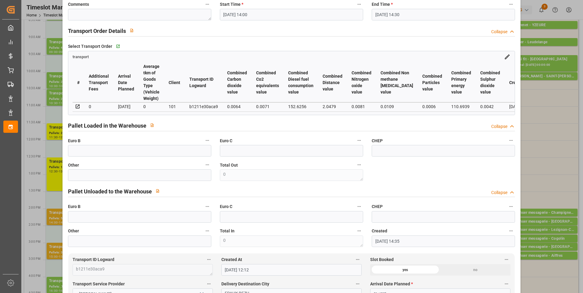
scroll to position [0, 0]
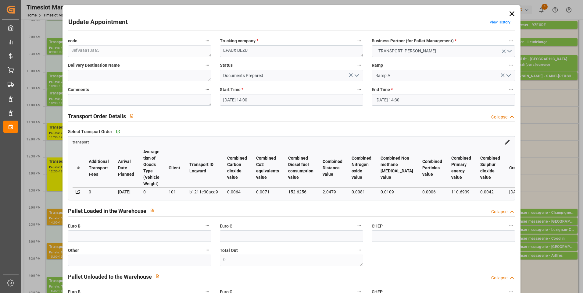
click at [357, 74] on icon "open menu" at bounding box center [356, 75] width 7 height 7
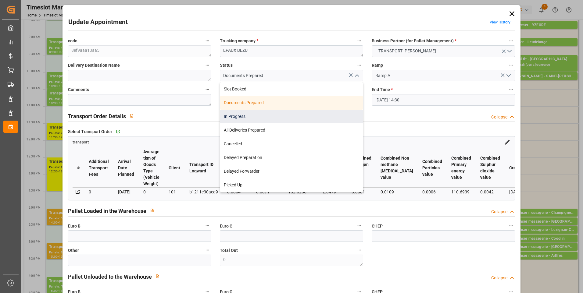
click at [241, 122] on div "In Progress" at bounding box center [291, 117] width 143 height 14
type input "In Progress"
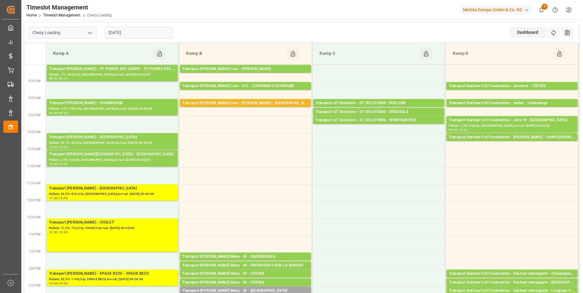
click at [139, 34] on input "[DATE]" at bounding box center [139, 33] width 68 height 12
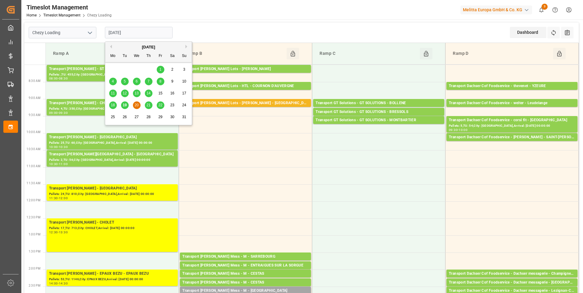
click at [127, 106] on div "19" at bounding box center [125, 105] width 8 height 7
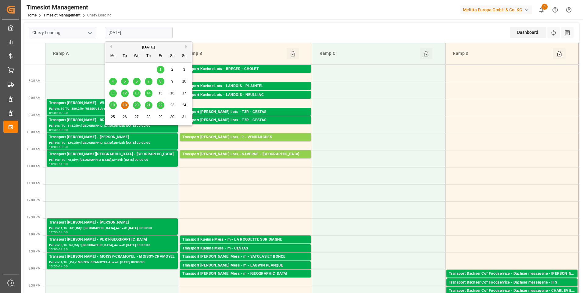
click at [148, 29] on input "[DATE]" at bounding box center [139, 33] width 68 height 12
click at [137, 106] on span "20" at bounding box center [136, 105] width 4 height 4
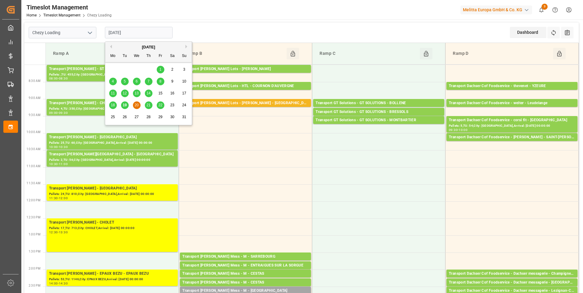
click at [129, 32] on input "[DATE]" at bounding box center [139, 33] width 68 height 12
click at [124, 105] on span "19" at bounding box center [125, 105] width 4 height 4
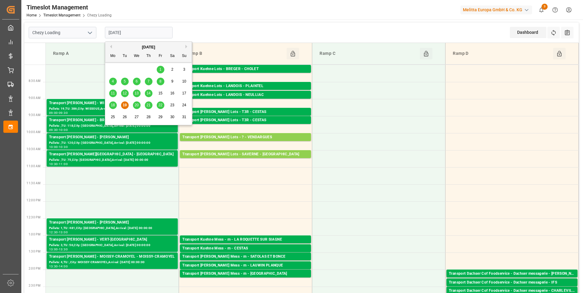
click at [134, 35] on input "[DATE]" at bounding box center [139, 33] width 68 height 12
click at [136, 106] on span "20" at bounding box center [136, 105] width 4 height 4
type input "[DATE]"
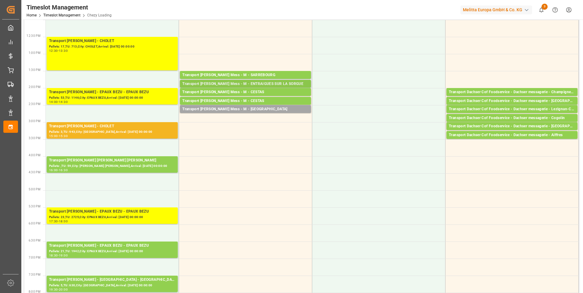
scroll to position [152, 0]
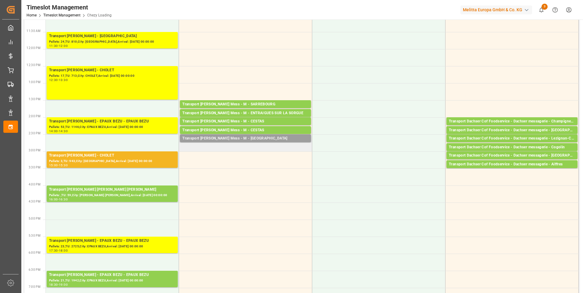
click at [250, 138] on div "Transport Kuehne Mess - M - SANDOUVILLE" at bounding box center [245, 139] width 126 height 6
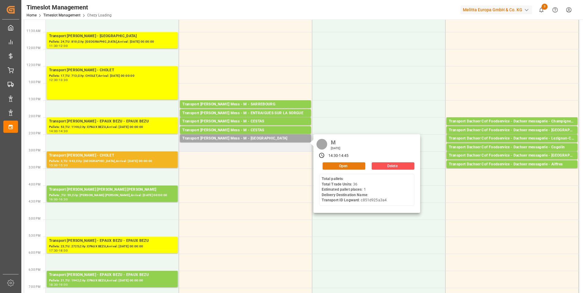
click at [345, 168] on button "Open" at bounding box center [344, 166] width 43 height 7
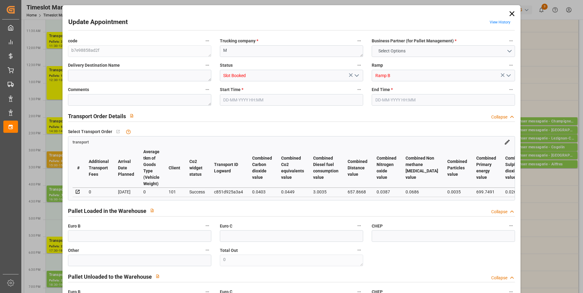
type input "0"
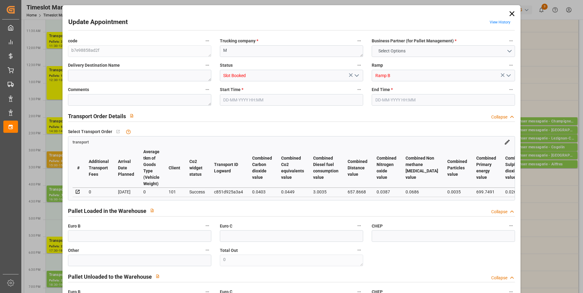
type input "0"
type input "1"
type input "47.1685"
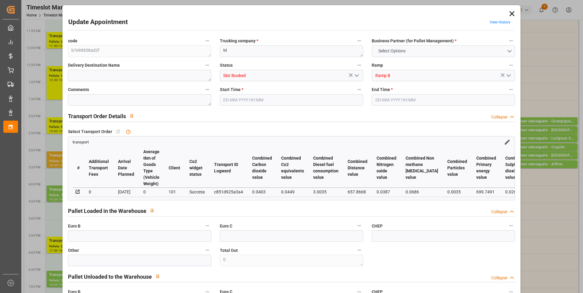
type input "0"
type input "47.1685"
type input "0"
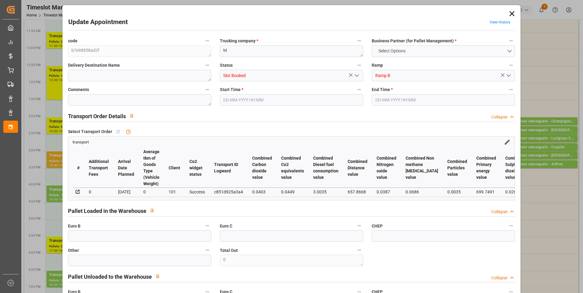
type input "0"
type input "93.96"
type input "145"
type input "712.8"
type input "76"
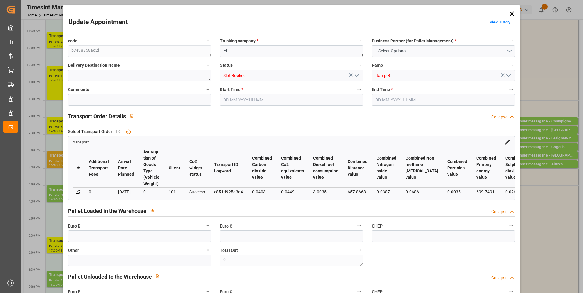
type input "0"
type input "36"
type input "1"
type input "101"
type input "116.64"
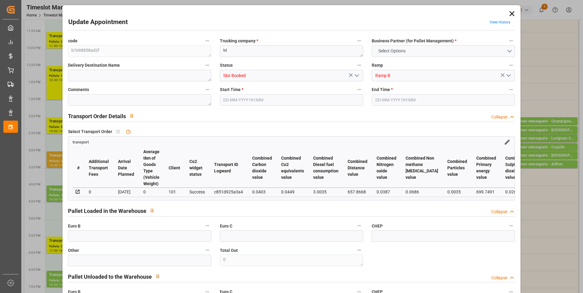
type input "0"
type input "4710.8598"
type input "0"
type input "21"
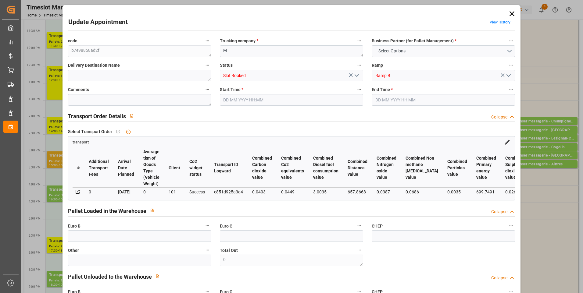
type input "35"
type input "20-08-2025 14:30"
type input "20-08-2025 14:45"
type input "19-08-2025 14:02"
type input "19-08-2025 14:01"
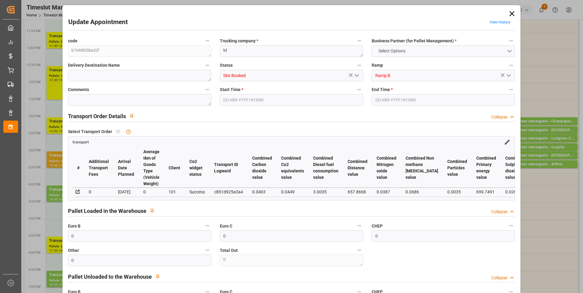
type input "[DATE]"
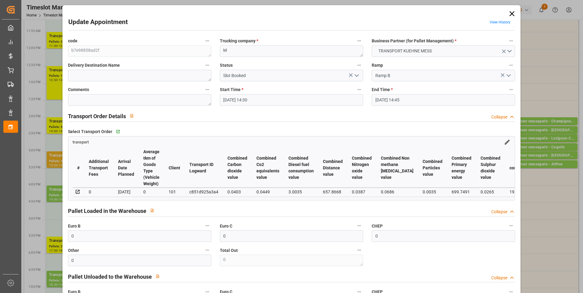
click at [357, 74] on icon "open menu" at bounding box center [356, 75] width 7 height 7
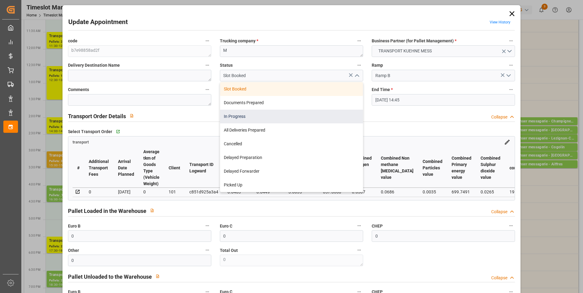
click at [242, 115] on div "In Progress" at bounding box center [291, 117] width 143 height 14
type input "In Progress"
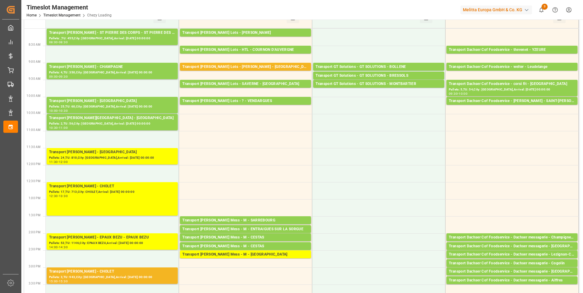
scroll to position [30, 0]
